Goal: Task Accomplishment & Management: Use online tool/utility

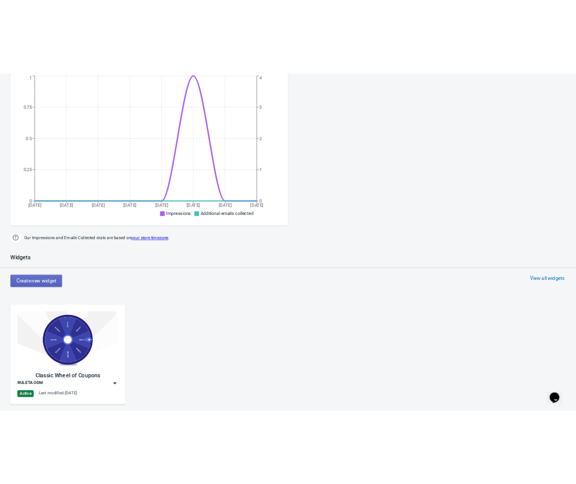
scroll to position [408, 0]
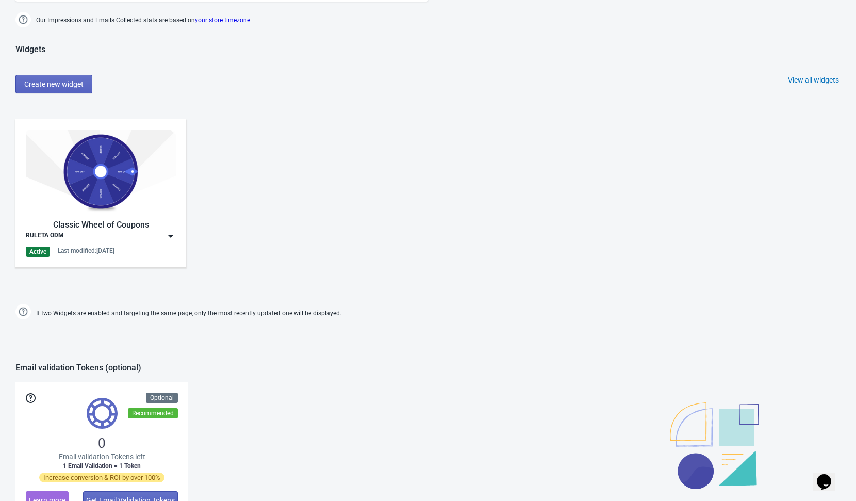
click at [173, 239] on img at bounding box center [171, 236] width 10 height 10
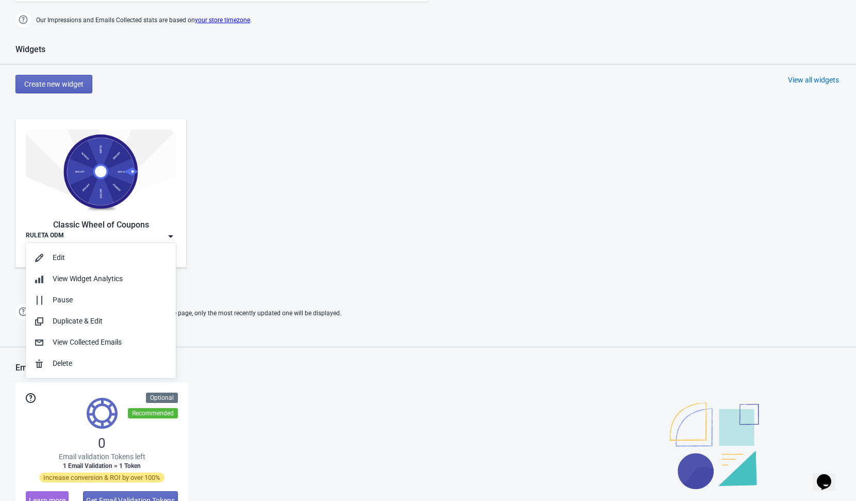
click at [344, 194] on div "Classic Wheel of Coupons RULETA ODM Active Last modified: 28.8.2025" at bounding box center [428, 202] width 856 height 186
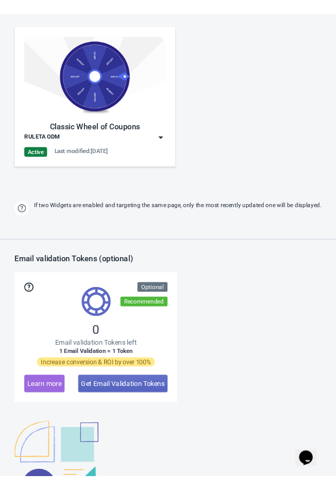
scroll to position [407, 0]
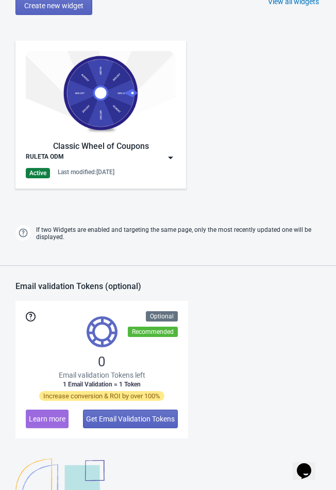
click at [260, 159] on div "Classic Wheel of Coupons RULETA ODM Active Last modified: 28.8.2025" at bounding box center [168, 123] width 336 height 186
click at [174, 158] on img at bounding box center [171, 158] width 10 height 10
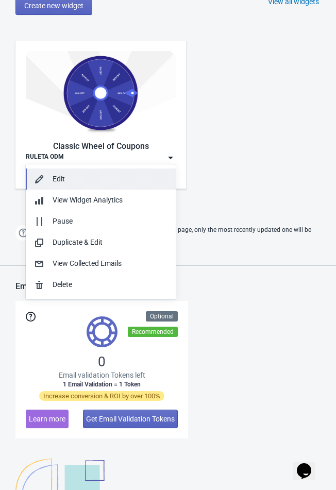
click at [108, 188] on button "Edit" at bounding box center [101, 179] width 150 height 21
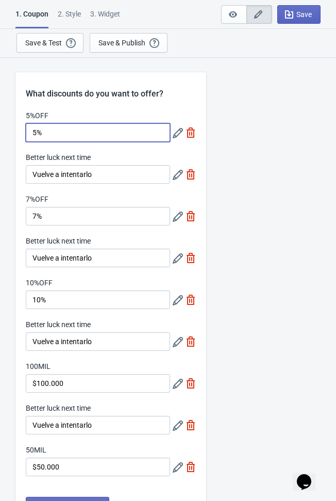
click at [67, 130] on input "5%" at bounding box center [98, 132] width 144 height 19
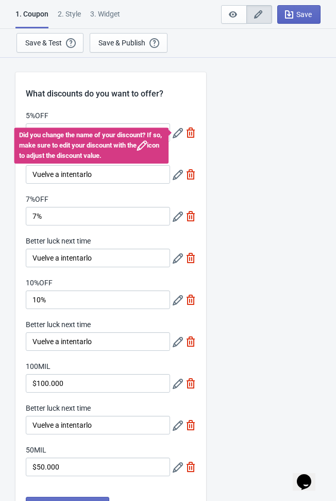
click at [173, 135] on icon at bounding box center [178, 133] width 10 height 10
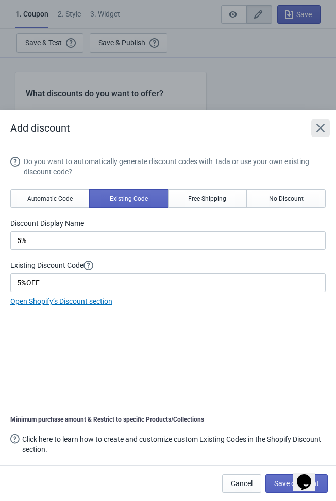
click at [326, 131] on icon "Close" at bounding box center [321, 128] width 10 height 10
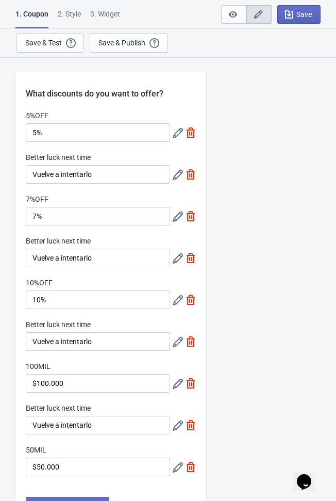
click at [175, 135] on icon at bounding box center [178, 133] width 10 height 10
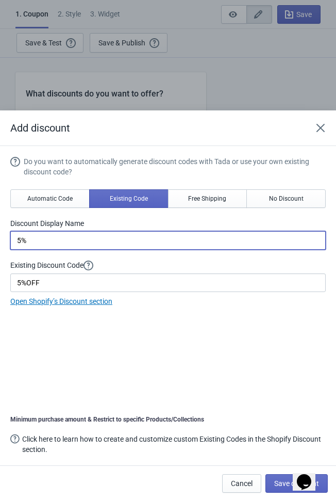
click at [38, 240] on input "5%" at bounding box center [168, 240] width 316 height 19
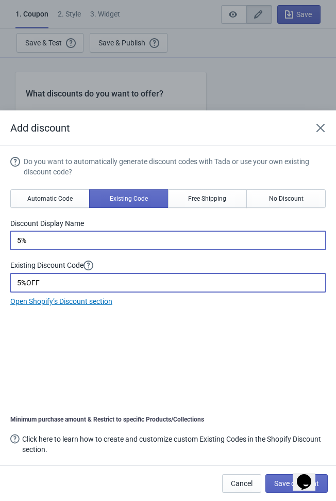
click at [45, 280] on input "5%OFF" at bounding box center [168, 282] width 316 height 19
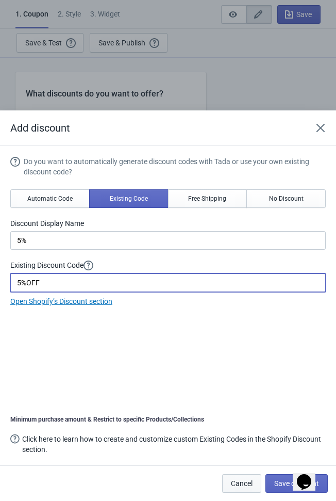
click at [248, 489] on button "Cancel" at bounding box center [241, 483] width 39 height 19
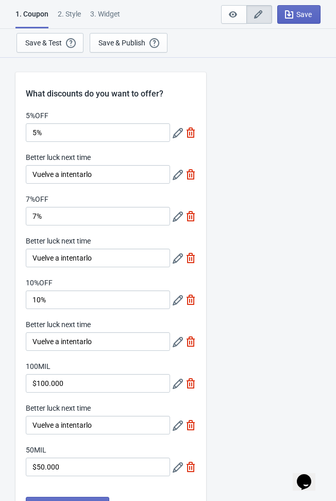
click at [173, 177] on icon at bounding box center [178, 175] width 10 height 10
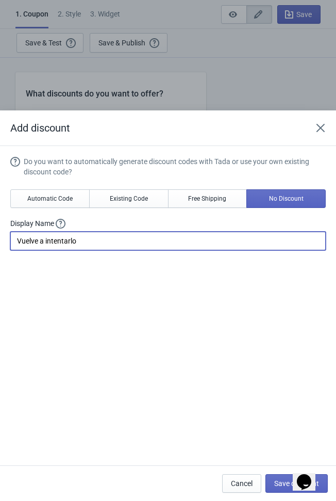
click at [147, 243] on input "Vuelve a intentarlo" at bounding box center [168, 241] width 316 height 19
click at [242, 485] on span "Cancel" at bounding box center [242, 483] width 22 height 8
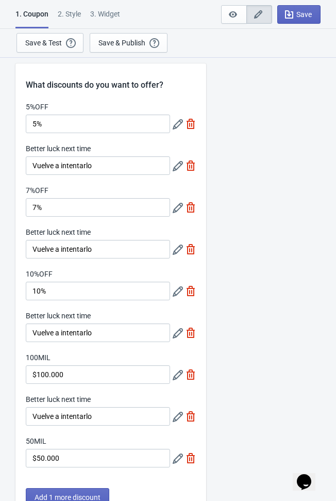
scroll to position [9, 0]
click at [174, 207] on icon at bounding box center [178, 207] width 10 height 10
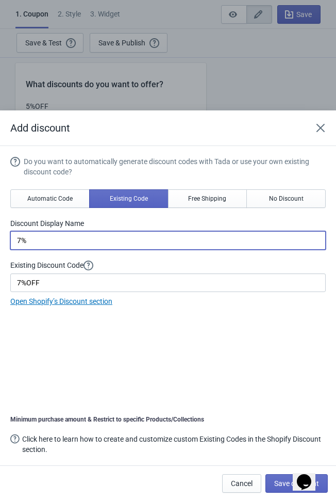
click at [146, 242] on input "7%" at bounding box center [168, 240] width 316 height 19
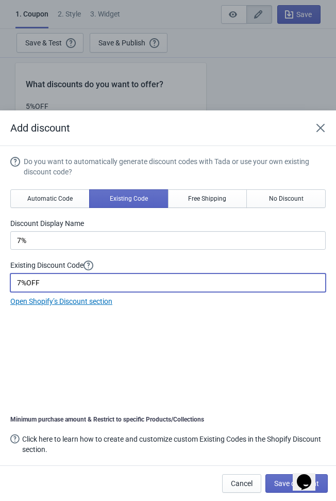
click at [62, 282] on input "7%OFF" at bounding box center [168, 282] width 316 height 19
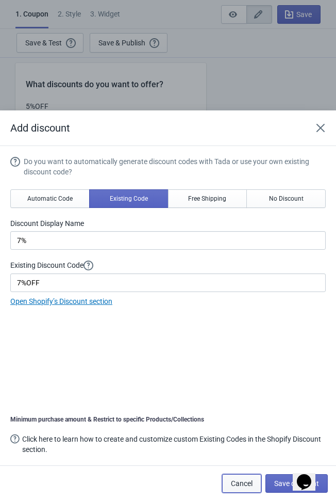
click at [249, 484] on span "Cancel" at bounding box center [242, 483] width 22 height 8
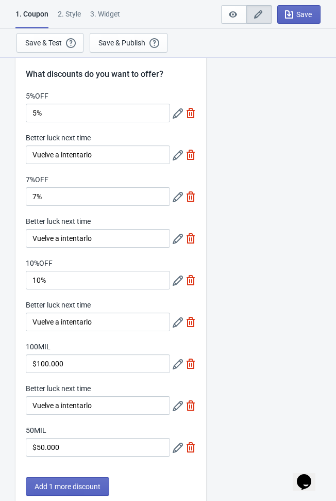
scroll to position [23, 0]
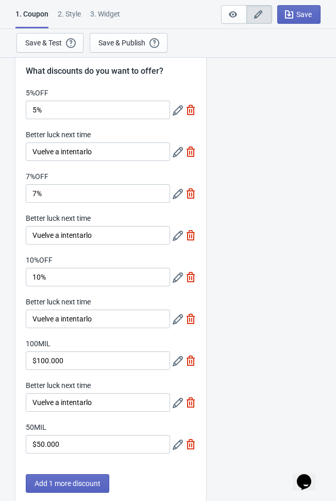
click at [173, 240] on icon at bounding box center [178, 236] width 10 height 10
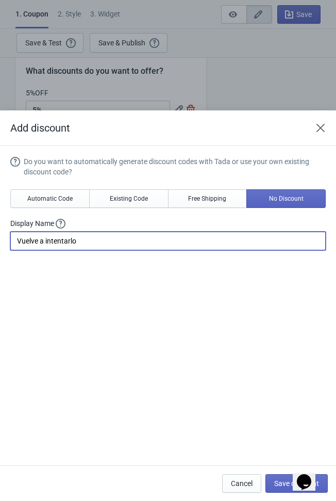
click at [112, 242] on input "Vuelve a intentarlo" at bounding box center [168, 241] width 316 height 19
click at [239, 486] on span "Cancel" at bounding box center [242, 483] width 22 height 8
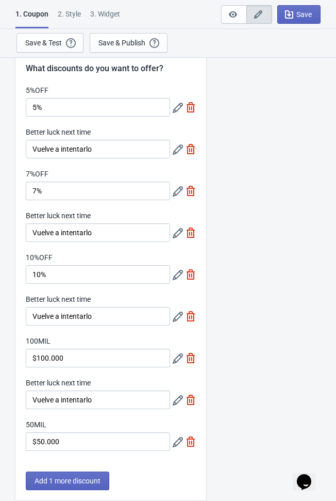
scroll to position [54, 0]
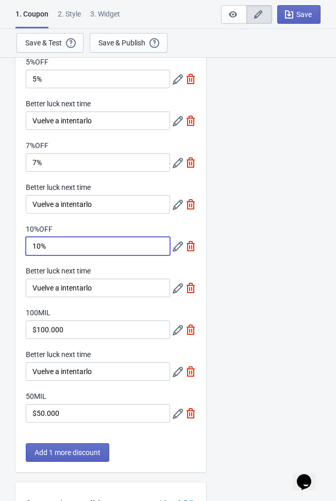
click at [88, 243] on input "10%" at bounding box center [98, 246] width 144 height 19
click at [272, 261] on div "What discounts do you want to offer? 5%OFF 5% Better luck next time Vuelve a in…" at bounding box center [168, 413] width 336 height 821
click at [175, 250] on icon at bounding box center [178, 246] width 10 height 10
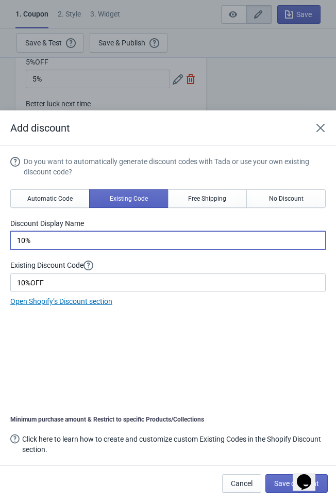
click at [48, 240] on input "10%" at bounding box center [168, 240] width 316 height 19
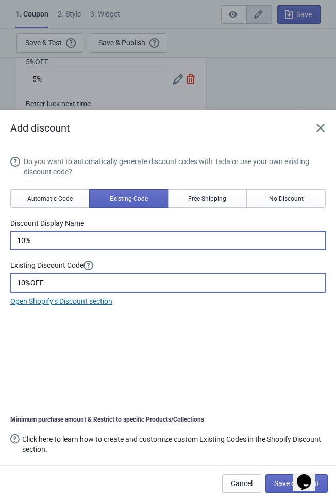
click at [69, 287] on input "10%OFF" at bounding box center [168, 282] width 316 height 19
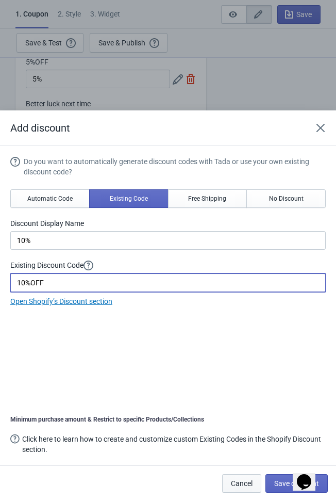
click at [251, 484] on span "Cancel" at bounding box center [242, 483] width 22 height 8
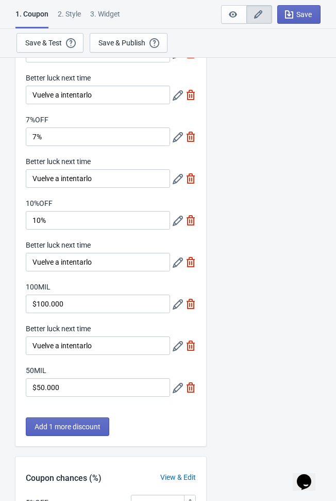
scroll to position [79, 0]
click at [177, 267] on icon at bounding box center [178, 262] width 10 height 10
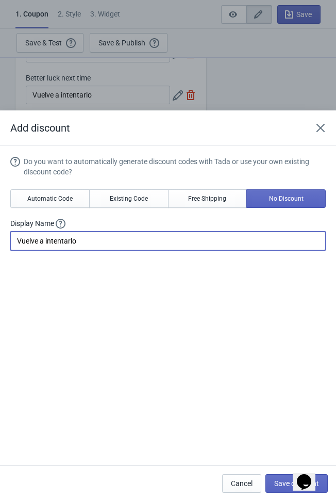
click at [154, 244] on input "Vuelve a intentarlo" at bounding box center [168, 241] width 316 height 19
click at [247, 484] on span "Cancel" at bounding box center [242, 483] width 22 height 8
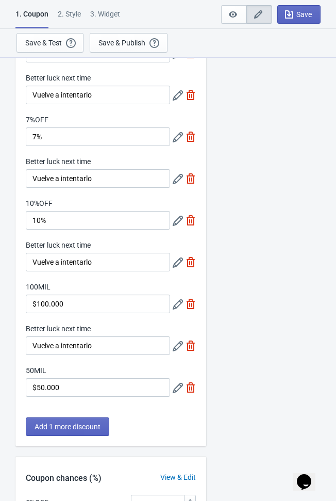
click at [175, 308] on icon at bounding box center [178, 304] width 10 height 10
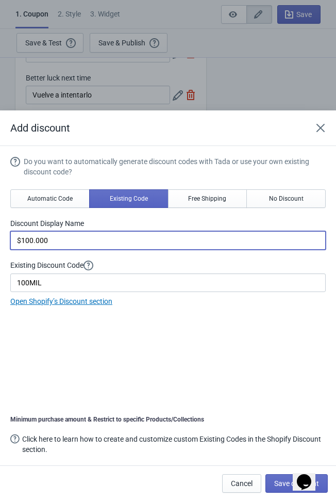
click at [147, 243] on input "$100.000" at bounding box center [168, 240] width 316 height 19
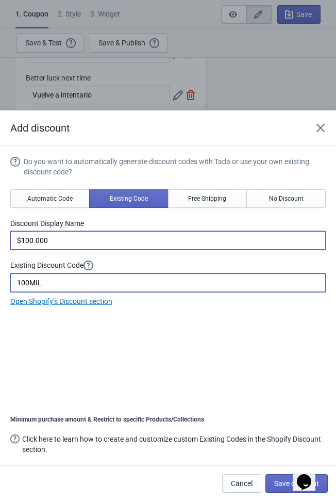
click at [158, 282] on input "100MIL" at bounding box center [168, 282] width 316 height 19
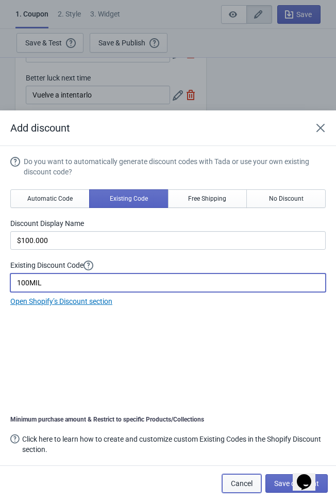
click at [255, 487] on button "Cancel" at bounding box center [241, 483] width 39 height 19
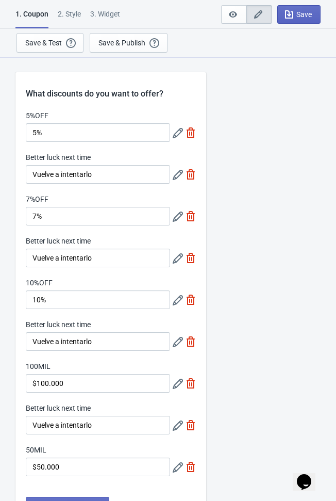
scroll to position [79, 0]
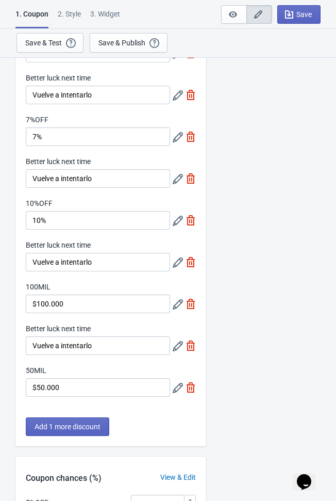
click at [254, 289] on div "What discounts do you want to offer? 5%OFF 5% Better luck next time Vuelve a in…" at bounding box center [168, 387] width 336 height 821
click at [174, 349] on icon at bounding box center [178, 346] width 10 height 10
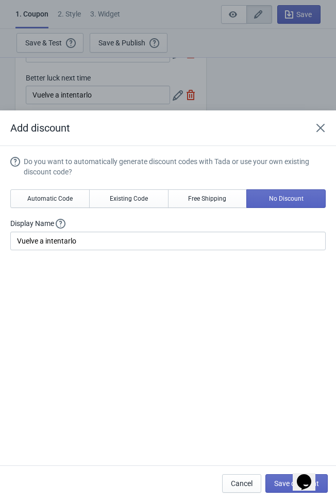
scroll to position [0, 0]
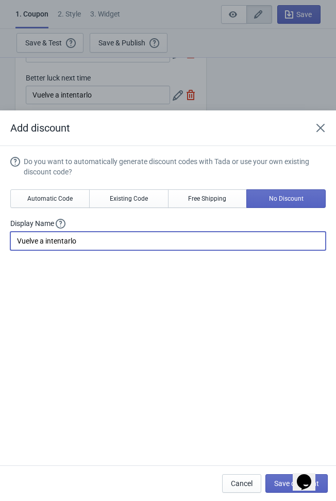
click at [130, 242] on input "Vuelve a intentarlo" at bounding box center [168, 241] width 316 height 19
click at [239, 482] on span "Cancel" at bounding box center [242, 483] width 22 height 8
click at [239, 482] on button "Cancel" at bounding box center [241, 483] width 39 height 19
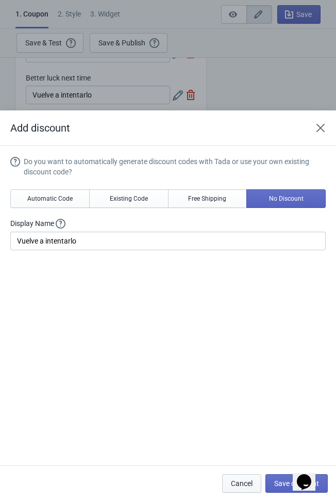
click at [251, 484] on span "Cancel" at bounding box center [242, 483] width 22 height 8
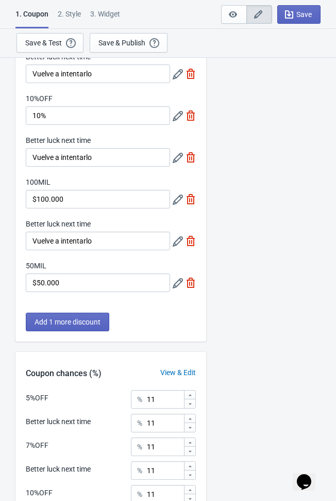
scroll to position [259, 0]
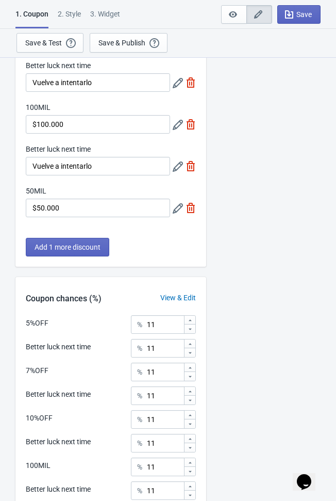
click at [252, 243] on div "What discounts do you want to offer? 5%OFF 5% Better luck next time Vuelve a in…" at bounding box center [168, 208] width 336 height 821
click at [177, 211] on icon at bounding box center [178, 208] width 10 height 10
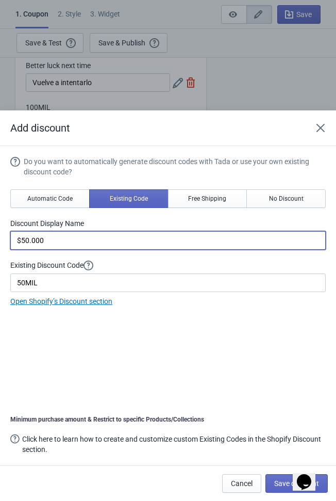
click at [66, 241] on input "$50.000" at bounding box center [168, 240] width 316 height 19
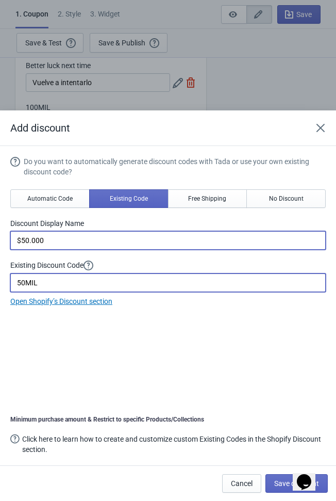
click at [89, 286] on input "50MIL" at bounding box center [168, 282] width 316 height 19
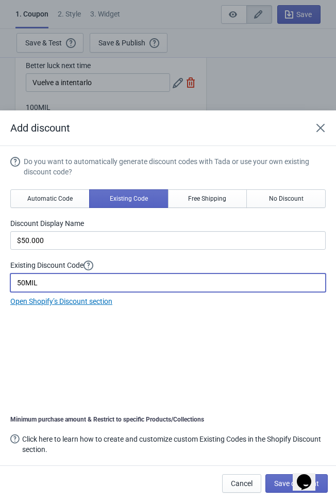
click at [89, 286] on input "50MIL" at bounding box center [168, 282] width 316 height 19
click at [249, 484] on span "Cancel" at bounding box center [242, 483] width 22 height 8
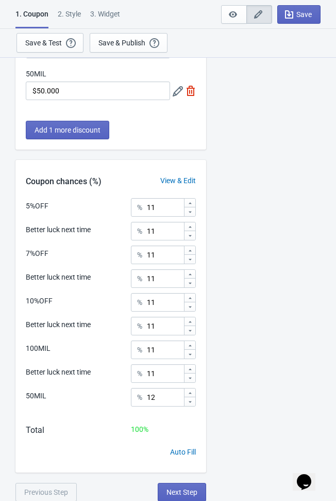
scroll to position [376, 0]
click at [199, 488] on button "Next Step" at bounding box center [182, 491] width 48 height 19
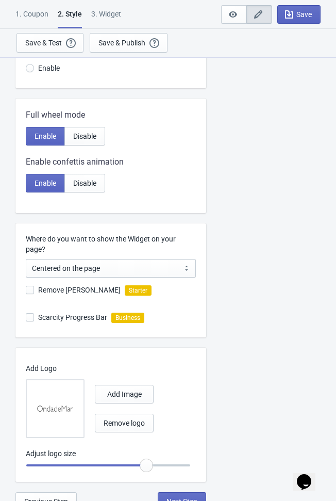
scroll to position [170, 0]
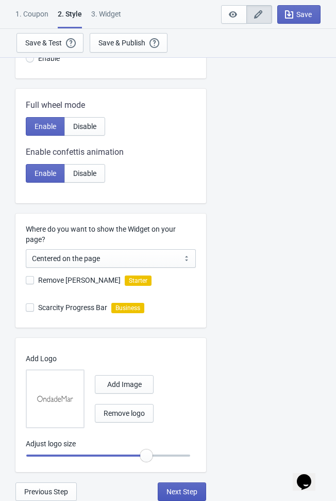
click at [190, 490] on span "Next Step" at bounding box center [182, 491] width 31 height 8
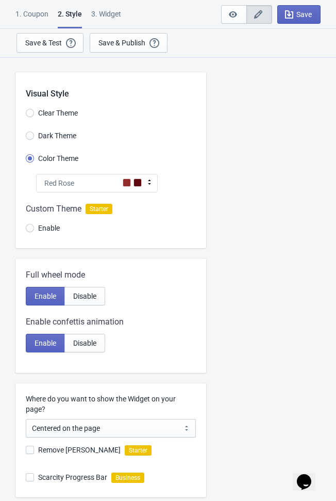
select select "1"
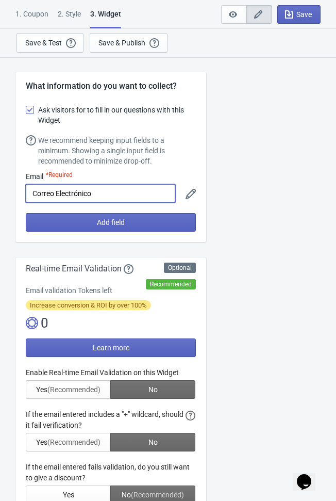
click at [110, 195] on input "Correo Electrónico" at bounding box center [101, 193] width 150 height 19
click at [188, 195] on icon at bounding box center [191, 194] width 10 height 10
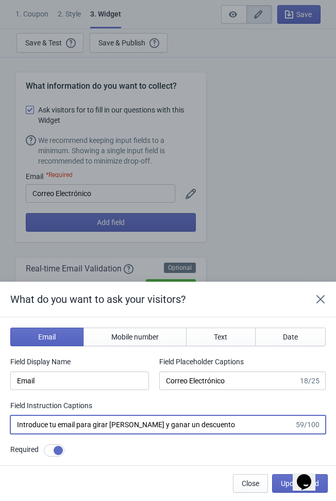
click at [229, 425] on input "Introduce tu email para girar la rueda y ganar un descuento" at bounding box center [152, 424] width 284 height 19
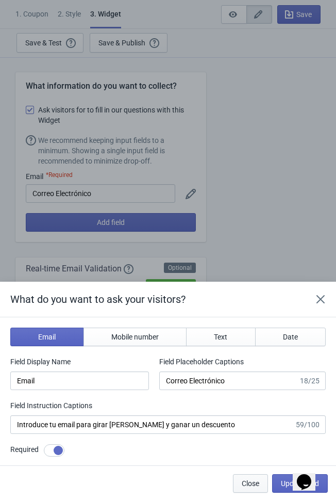
click at [259, 484] on span "Close" at bounding box center [251, 483] width 18 height 8
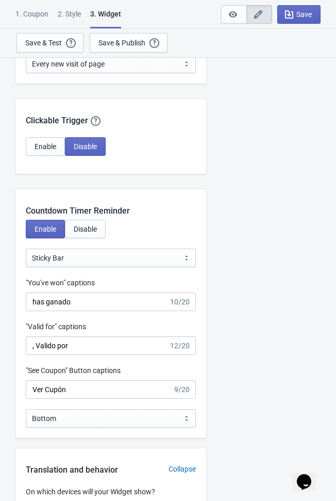
scroll to position [903, 0]
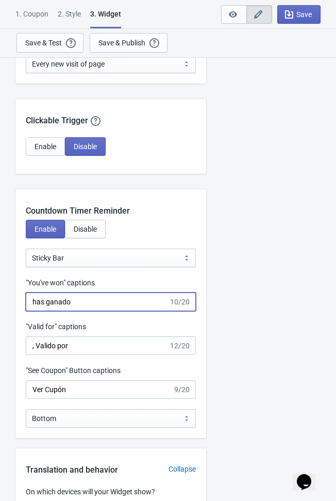
click at [76, 302] on input "has ganado" at bounding box center [97, 301] width 143 height 19
click at [79, 302] on input "has ganado" at bounding box center [97, 301] width 143 height 19
drag, startPoint x: 79, startPoint y: 302, endPoint x: 0, endPoint y: 303, distance: 79.4
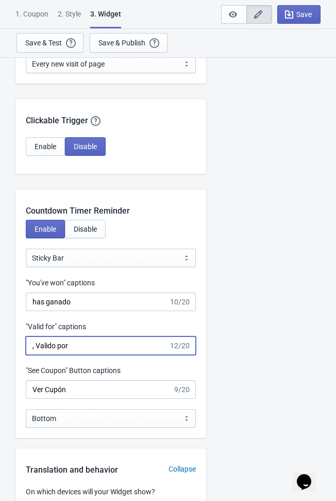
drag, startPoint x: 89, startPoint y: 348, endPoint x: 3, endPoint y: 346, distance: 85.6
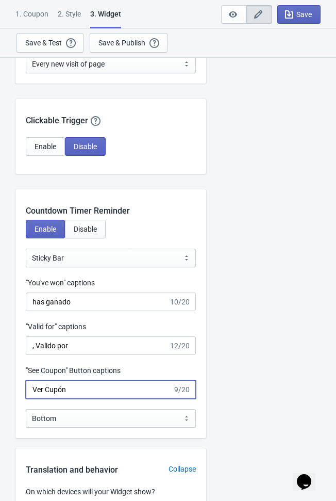
drag, startPoint x: 72, startPoint y: 396, endPoint x: 18, endPoint y: 384, distance: 55.3
click at [18, 384] on div ""See Coupon" Button captions Ver Cupón 9/20" at bounding box center [110, 382] width 191 height 34
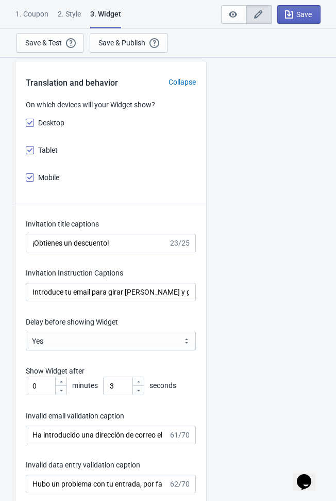
scroll to position [1289, 0]
click at [126, 242] on input "¡Obtienes un descuento!" at bounding box center [97, 243] width 143 height 19
drag, startPoint x: 126, startPoint y: 242, endPoint x: -1, endPoint y: 242, distance: 126.9
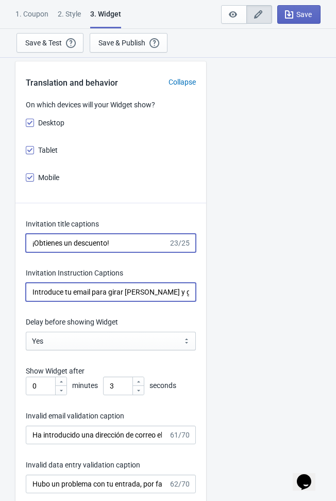
click at [138, 292] on input "Introduce tu email para girar la rueda y ganar un descuento" at bounding box center [111, 292] width 170 height 19
click at [32, 288] on input "Introduce tu email para girar la rueda y ganar un descuento" at bounding box center [111, 292] width 170 height 19
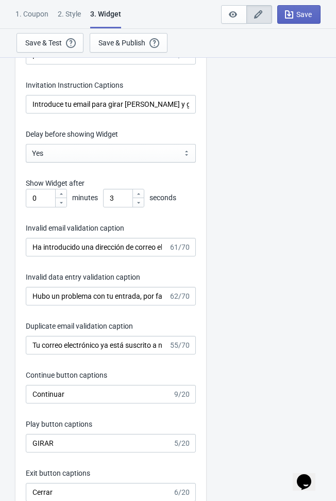
scroll to position [1509, 0]
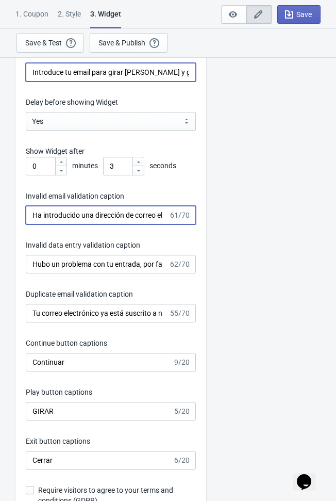
click at [114, 220] on input "Ha introducido una dirección de correo electrónico no válida." at bounding box center [97, 215] width 143 height 19
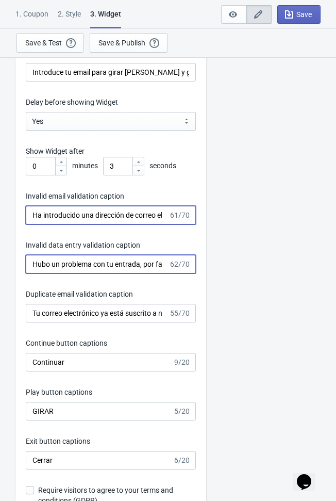
click at [108, 260] on input "Hubo un problema con tu entrada, por favor inténtalo de nuevo." at bounding box center [97, 264] width 143 height 19
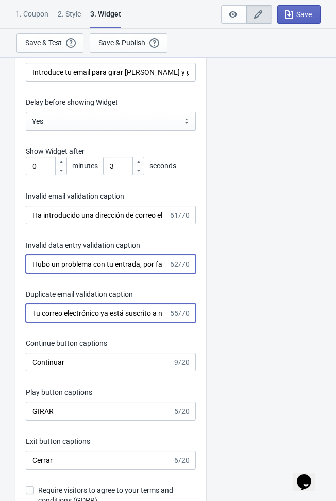
click at [107, 317] on input "Tu correo electrónico ya está suscrito a nuestra lista." at bounding box center [97, 313] width 143 height 19
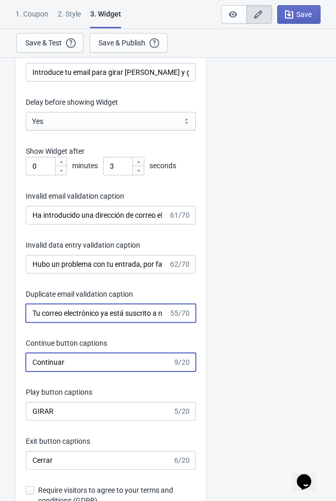
click at [105, 368] on input "Continuar" at bounding box center [99, 362] width 147 height 19
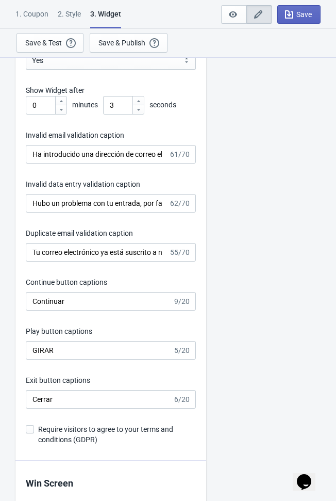
scroll to position [1571, 0]
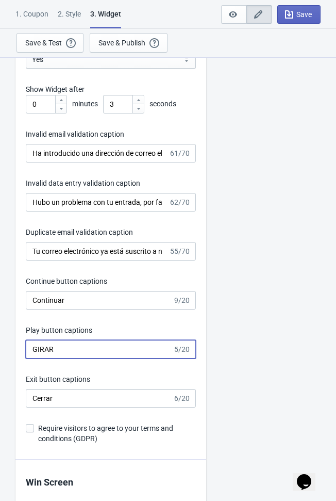
click at [98, 354] on input "GIRAR" at bounding box center [99, 349] width 147 height 19
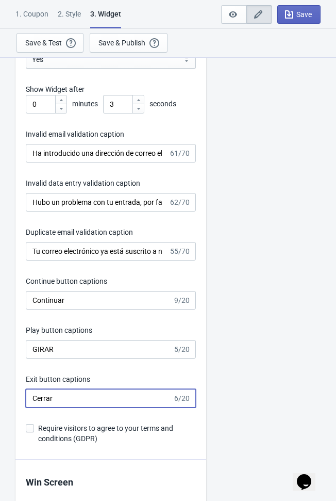
click at [88, 403] on input "Cerrar" at bounding box center [99, 398] width 147 height 19
click at [88, 402] on input "Cerrar" at bounding box center [99, 398] width 147 height 19
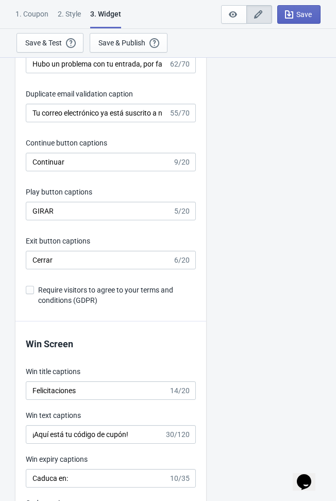
scroll to position [1790, 0]
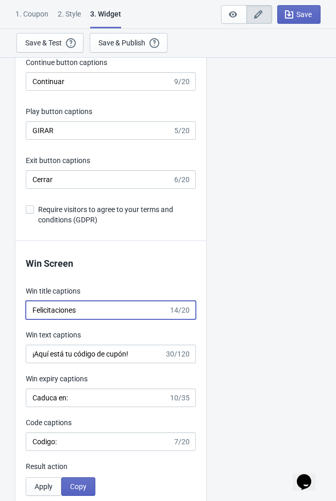
click at [110, 311] on input "Felicitaciones" at bounding box center [97, 310] width 143 height 19
click at [112, 310] on input "Felicitaciones" at bounding box center [97, 310] width 143 height 19
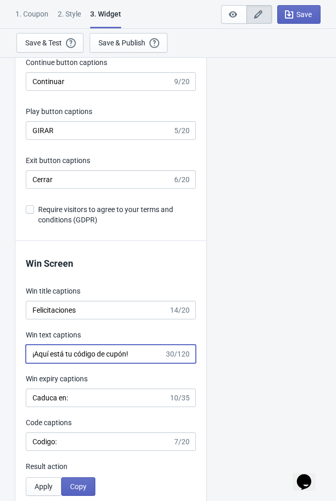
click at [94, 358] on input "¡Aquí está tu código de cupón!" at bounding box center [95, 354] width 139 height 19
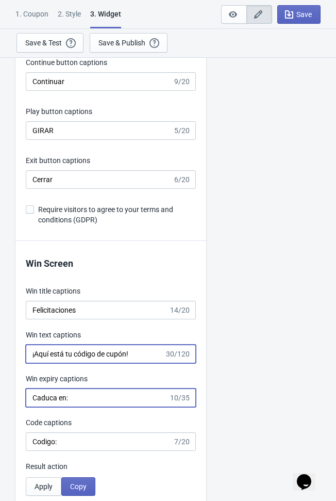
click at [89, 399] on input "Caduca en:" at bounding box center [97, 397] width 143 height 19
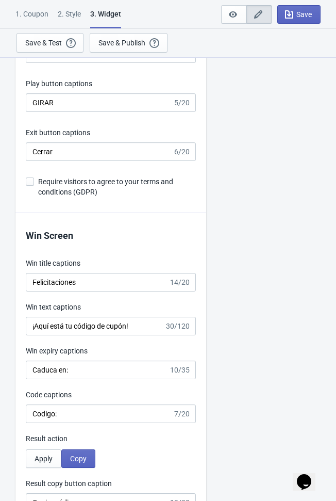
scroll to position [1835, 0]
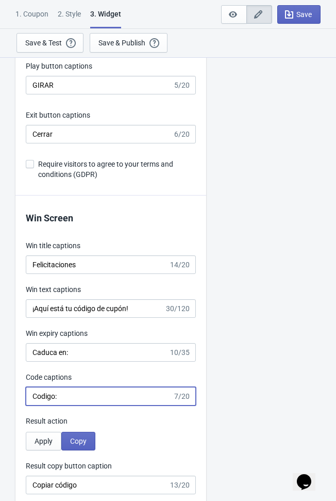
click at [109, 401] on input "Codigo:" at bounding box center [99, 396] width 147 height 19
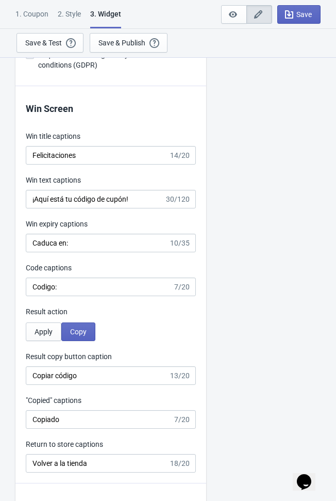
scroll to position [1958, 0]
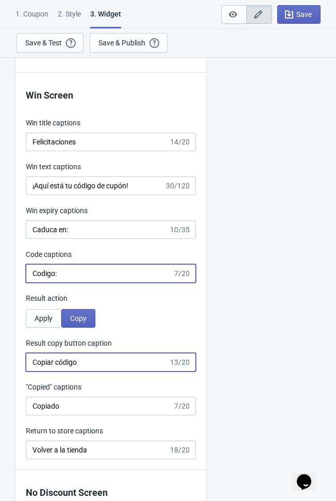
click at [94, 365] on input "Copiar código" at bounding box center [97, 362] width 143 height 19
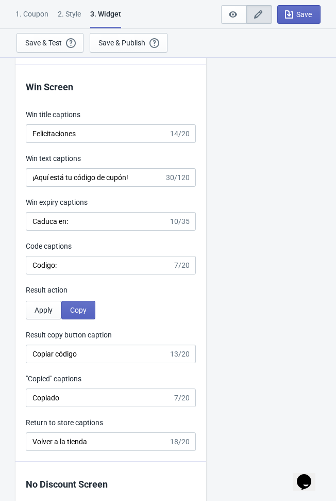
scroll to position [1977, 0]
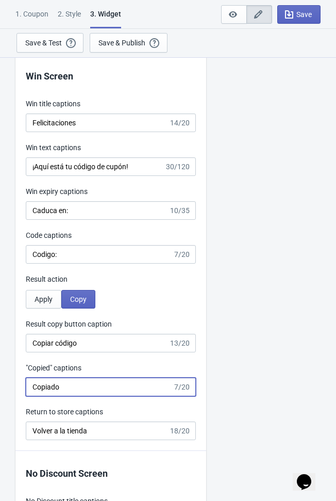
click at [97, 388] on input "Copiado" at bounding box center [99, 387] width 147 height 19
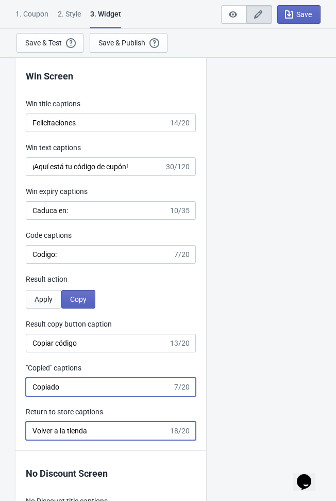
click at [117, 434] on input "Volver a la tienda" at bounding box center [97, 430] width 143 height 19
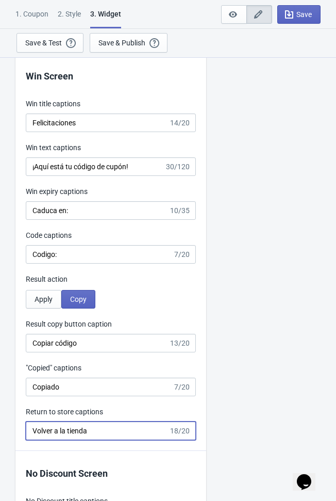
click at [117, 434] on input "Volver a la tienda" at bounding box center [97, 430] width 143 height 19
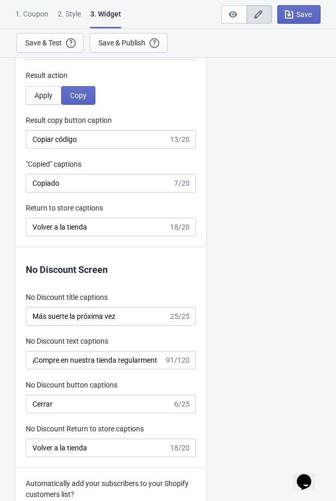
scroll to position [2234, 0]
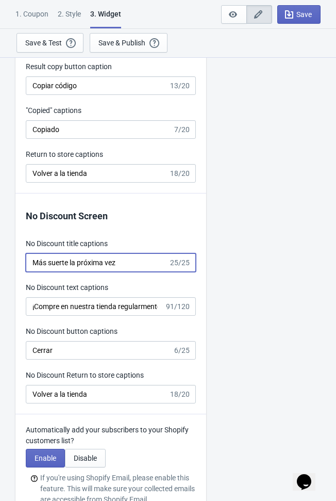
click at [135, 267] on input "Más suerte la próxima vez" at bounding box center [97, 262] width 143 height 19
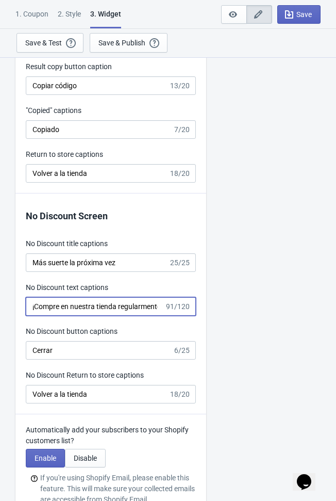
click at [129, 306] on input "¡Compre en nuestra tienda regularmente para obtener más promociones como esta e…" at bounding box center [95, 306] width 139 height 19
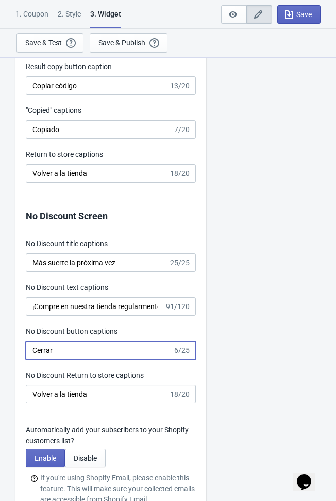
click at [116, 351] on input "Cerrar" at bounding box center [99, 350] width 147 height 19
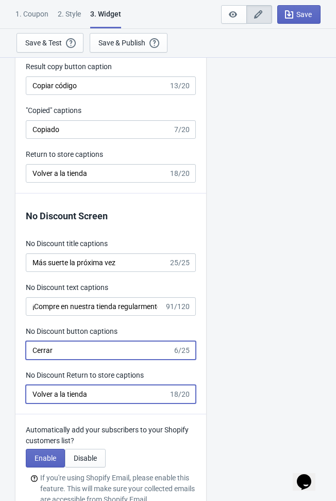
click at [119, 397] on input "Volver a la tienda" at bounding box center [97, 394] width 143 height 19
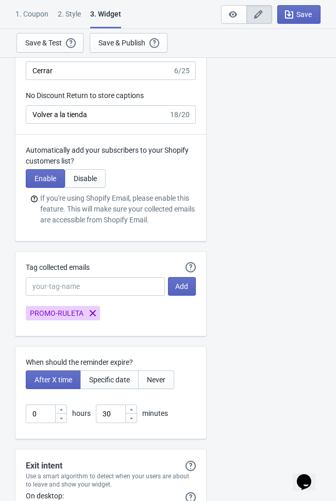
scroll to position [2792, 0]
